Goal: Find specific page/section: Find specific page/section

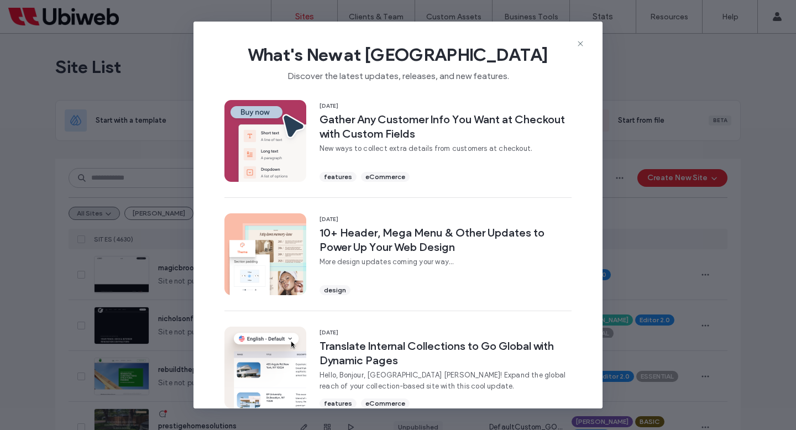
click at [578, 44] on icon at bounding box center [580, 43] width 9 height 9
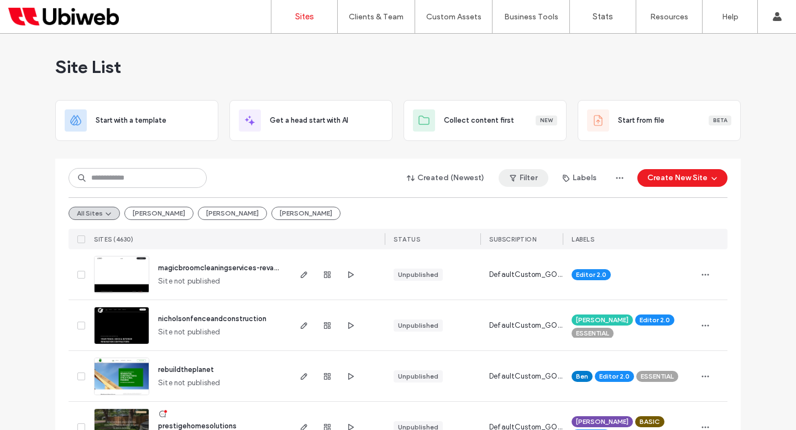
click at [539, 176] on button "Filter" at bounding box center [524, 178] width 50 height 18
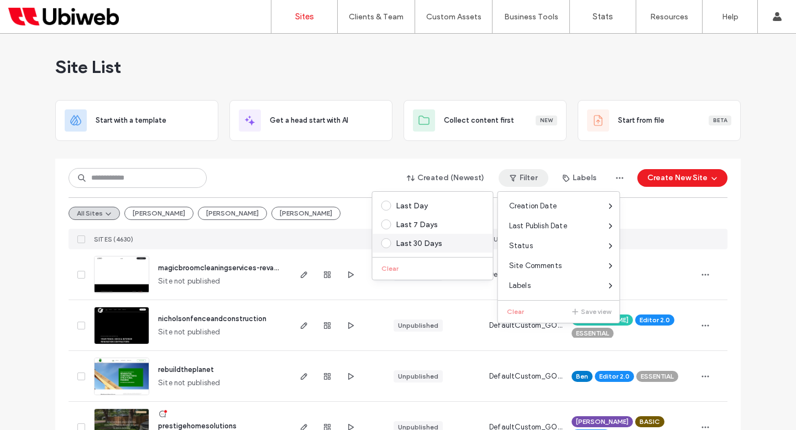
click at [411, 238] on label "Last 30 Days" at bounding box center [431, 243] width 98 height 10
click at [531, 225] on span "Last Publish Date" at bounding box center [538, 226] width 58 height 11
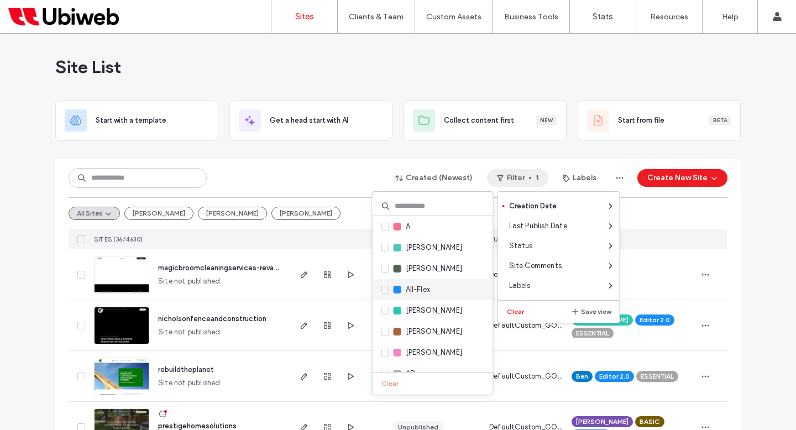
click at [385, 289] on icon at bounding box center [385, 289] width 4 height 3
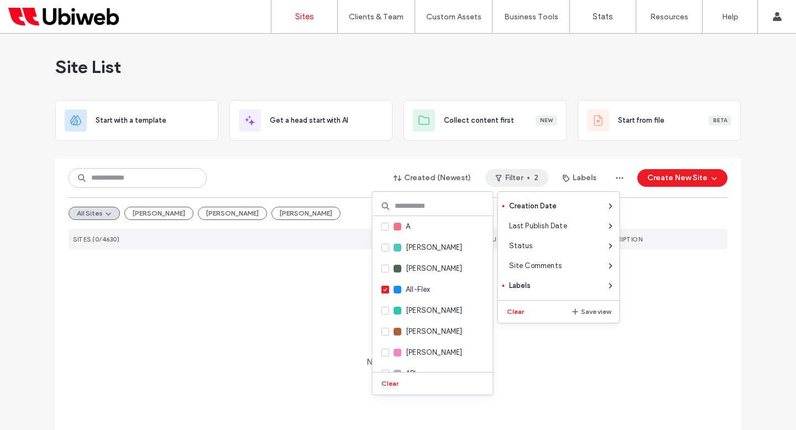
click at [277, 208] on div "All Sites wally Ashley Steve" at bounding box center [398, 213] width 659 height 32
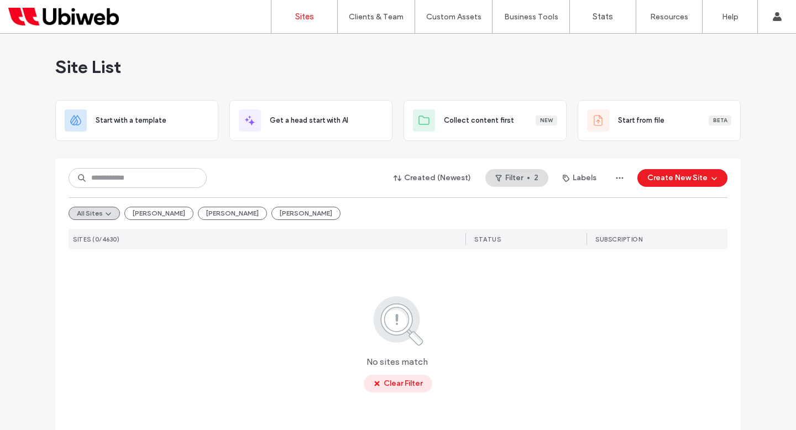
click at [401, 378] on button "Clear Filter" at bounding box center [398, 384] width 69 height 18
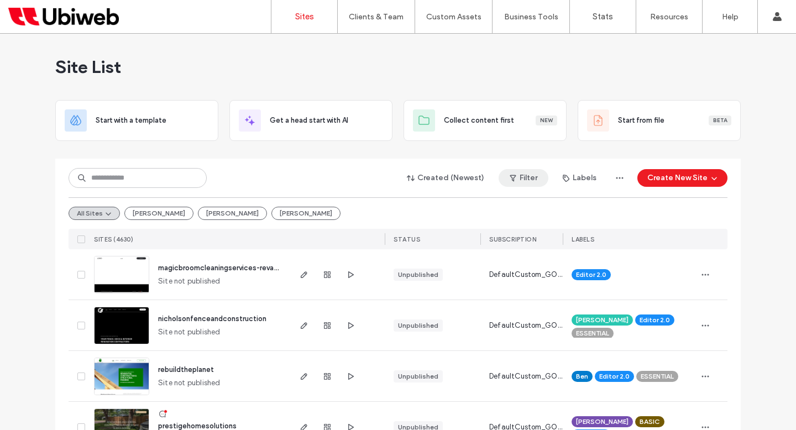
click at [534, 181] on button "Filter" at bounding box center [524, 178] width 50 height 18
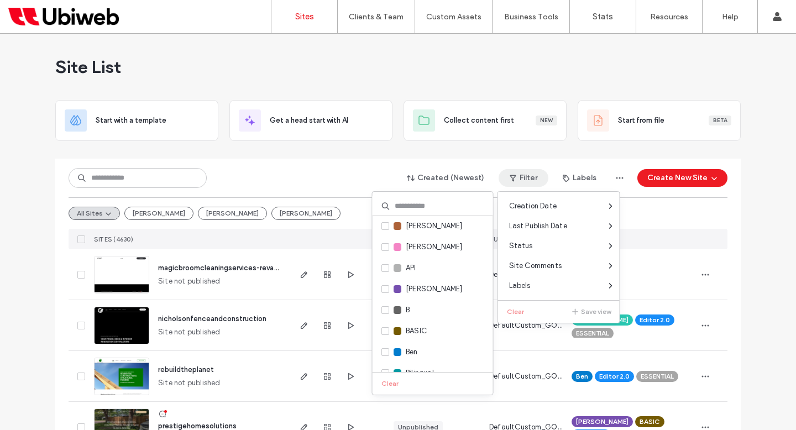
scroll to position [106, 0]
click at [422, 286] on span "[PERSON_NAME]" at bounding box center [434, 288] width 57 height 11
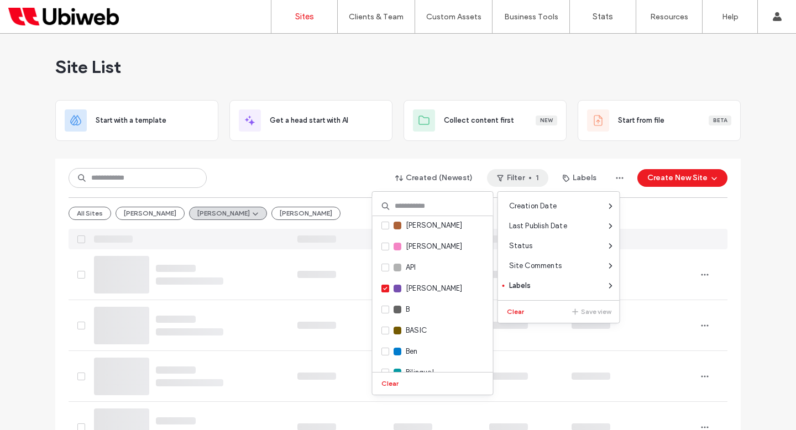
click at [321, 181] on div "Created (Newest) Filter 1 Labels Create New Site" at bounding box center [398, 178] width 659 height 21
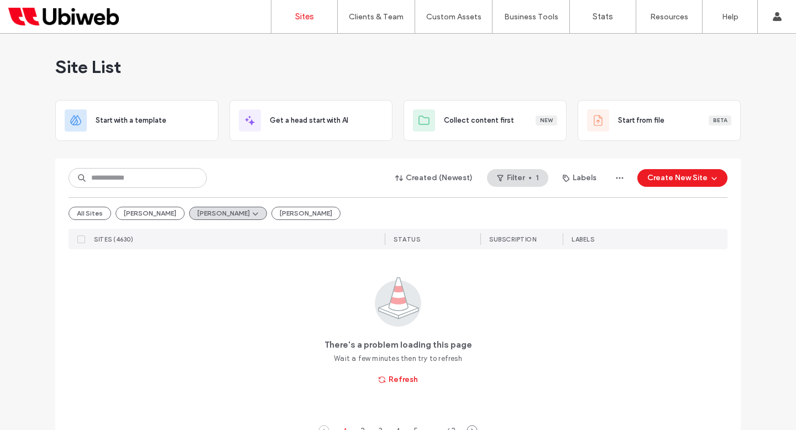
scroll to position [26, 0]
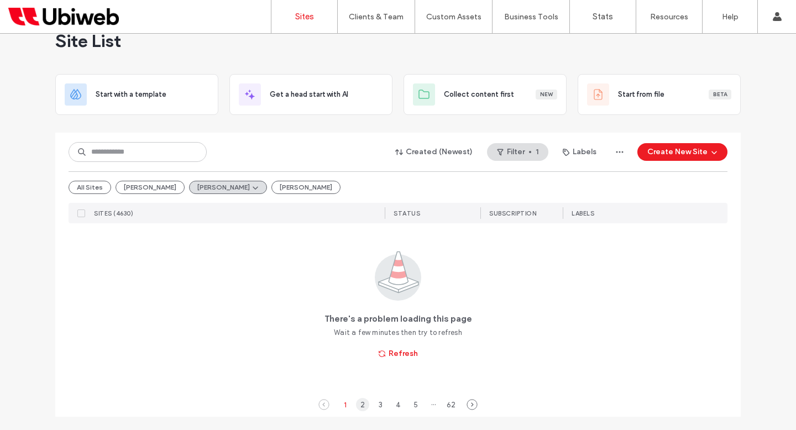
click at [357, 408] on div "2" at bounding box center [362, 404] width 13 height 13
click at [347, 406] on div "1" at bounding box center [344, 404] width 13 height 13
click at [340, 405] on div "1" at bounding box center [344, 404] width 13 height 13
drag, startPoint x: 398, startPoint y: 356, endPoint x: 389, endPoint y: 374, distance: 20.0
click at [398, 356] on button "Refresh" at bounding box center [398, 354] width 59 height 18
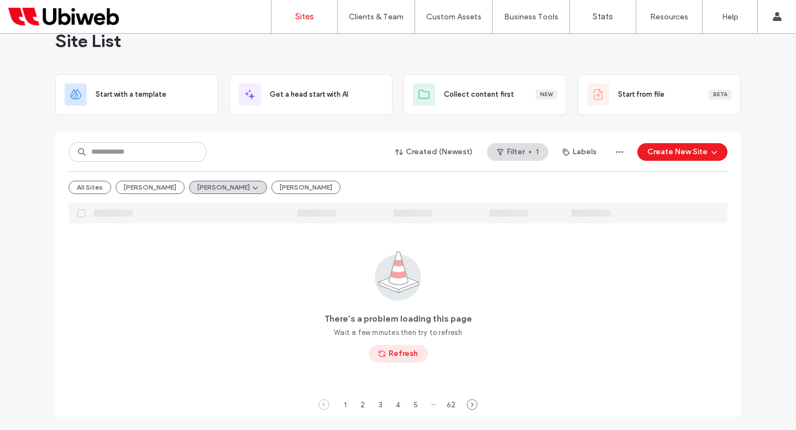
click at [386, 351] on button "Refresh" at bounding box center [398, 354] width 59 height 18
click at [130, 187] on button "[PERSON_NAME]" at bounding box center [150, 187] width 69 height 13
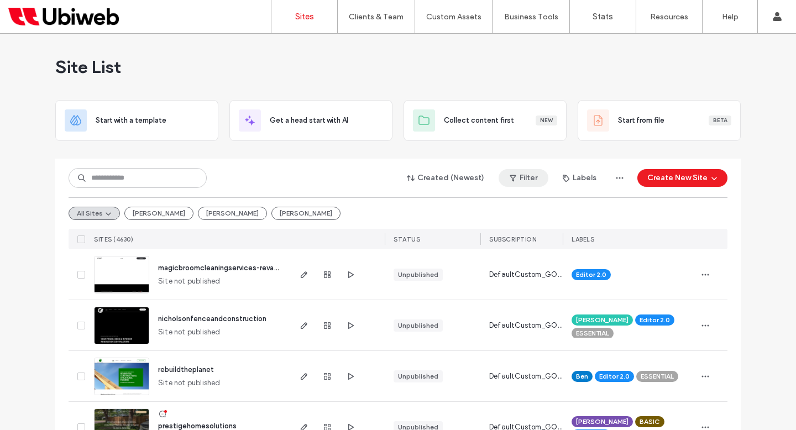
click at [524, 179] on button "Filter" at bounding box center [524, 178] width 50 height 18
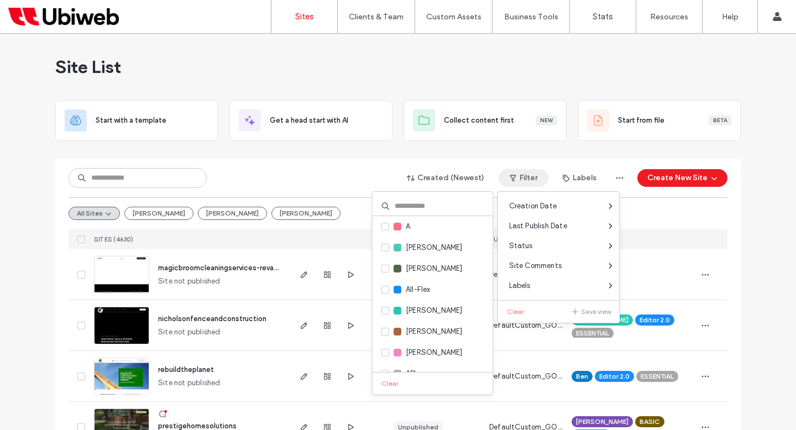
click at [433, 211] on input at bounding box center [433, 206] width 121 height 20
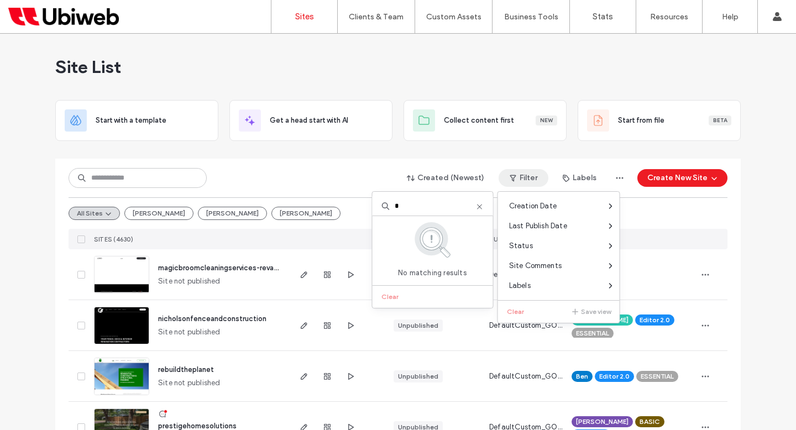
type input "*"
type input "****"
click at [419, 226] on span "[PERSON_NAME]" at bounding box center [434, 226] width 57 height 11
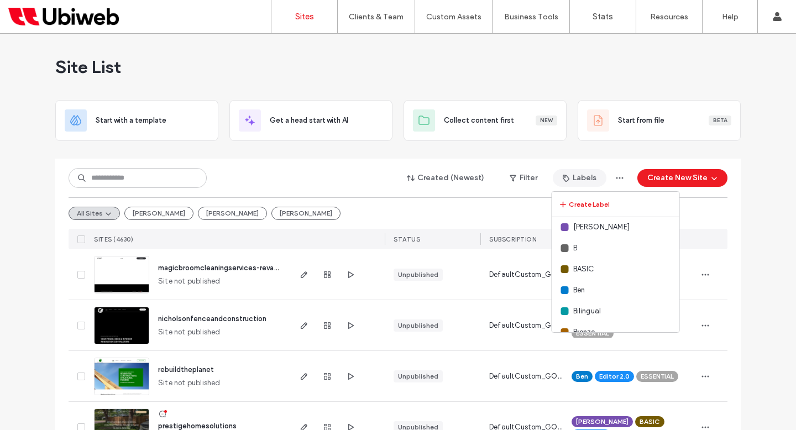
scroll to position [176, 0]
click at [526, 179] on button "Filter" at bounding box center [524, 178] width 50 height 18
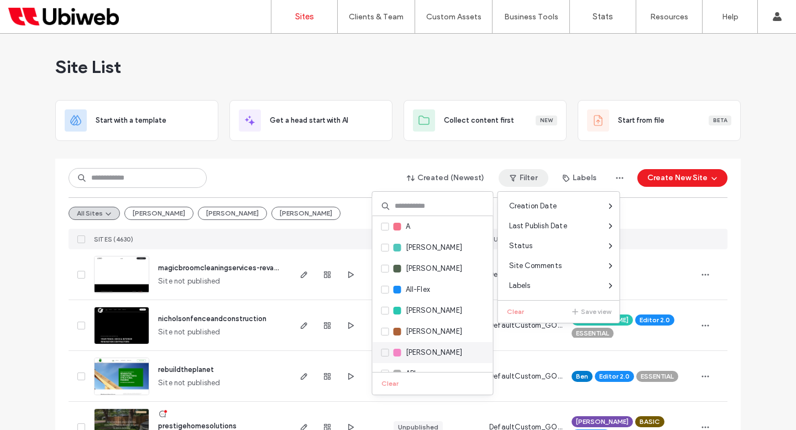
click at [417, 351] on span "[PERSON_NAME]" at bounding box center [434, 352] width 57 height 11
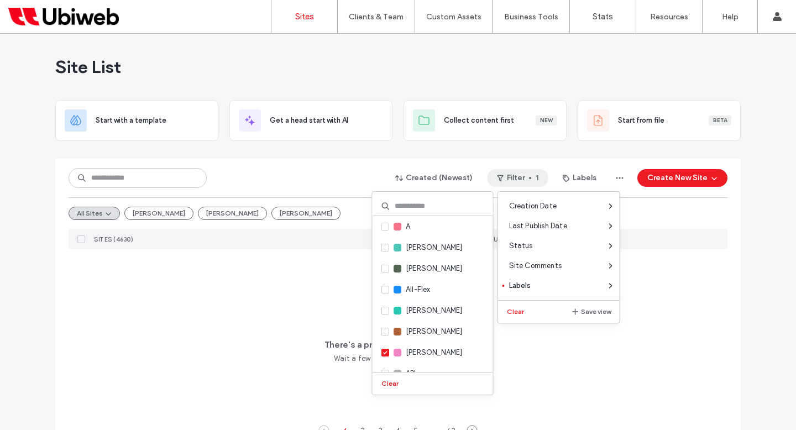
click at [240, 258] on div "There's a problem loading this page Wait a few minutes then try to refresh Refr…" at bounding box center [398, 332] width 659 height 167
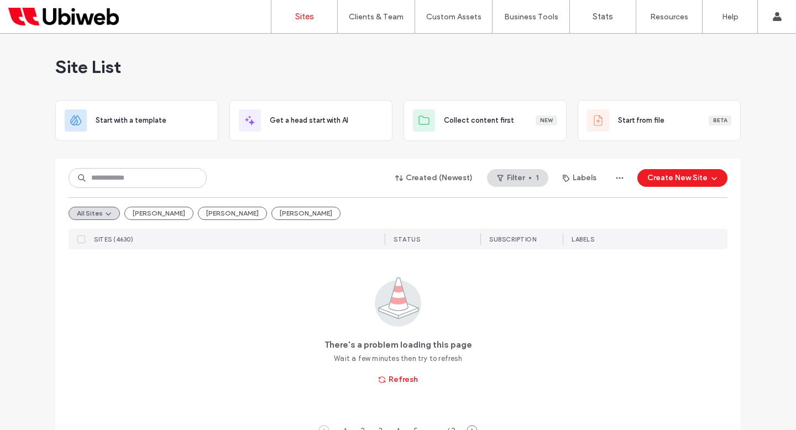
scroll to position [26, 0]
